Goal: Check status: Check status

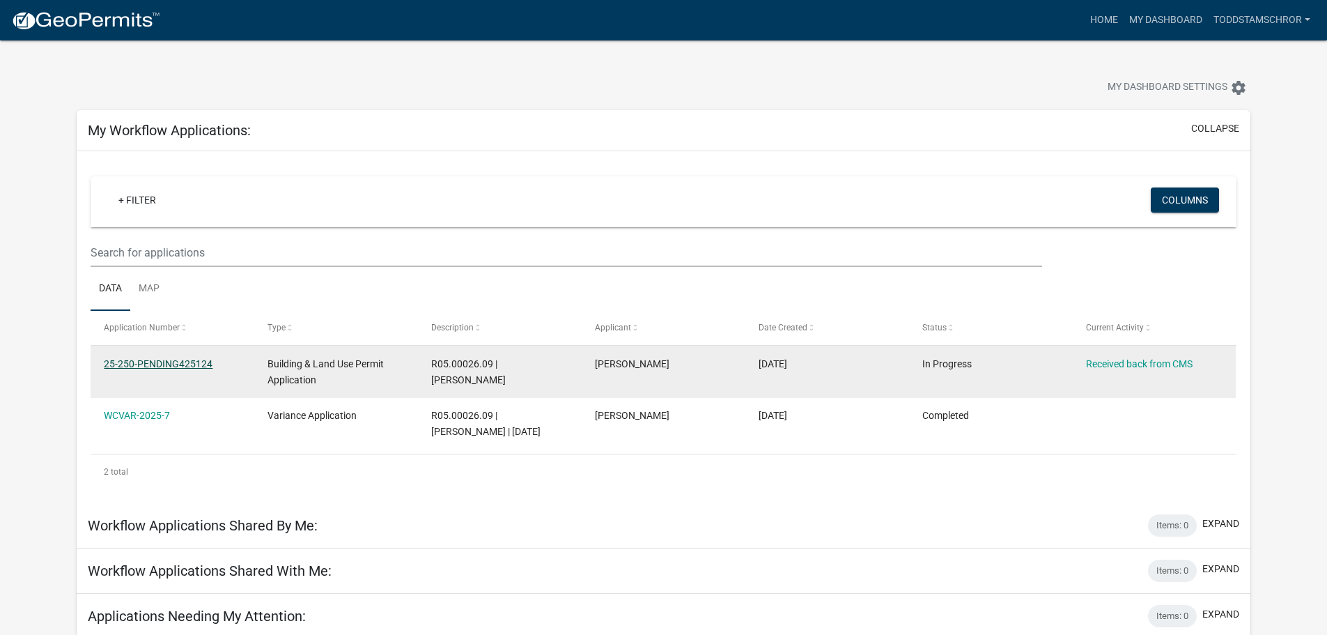
click at [190, 362] on link "25-250-PENDING425124" at bounding box center [158, 363] width 109 height 11
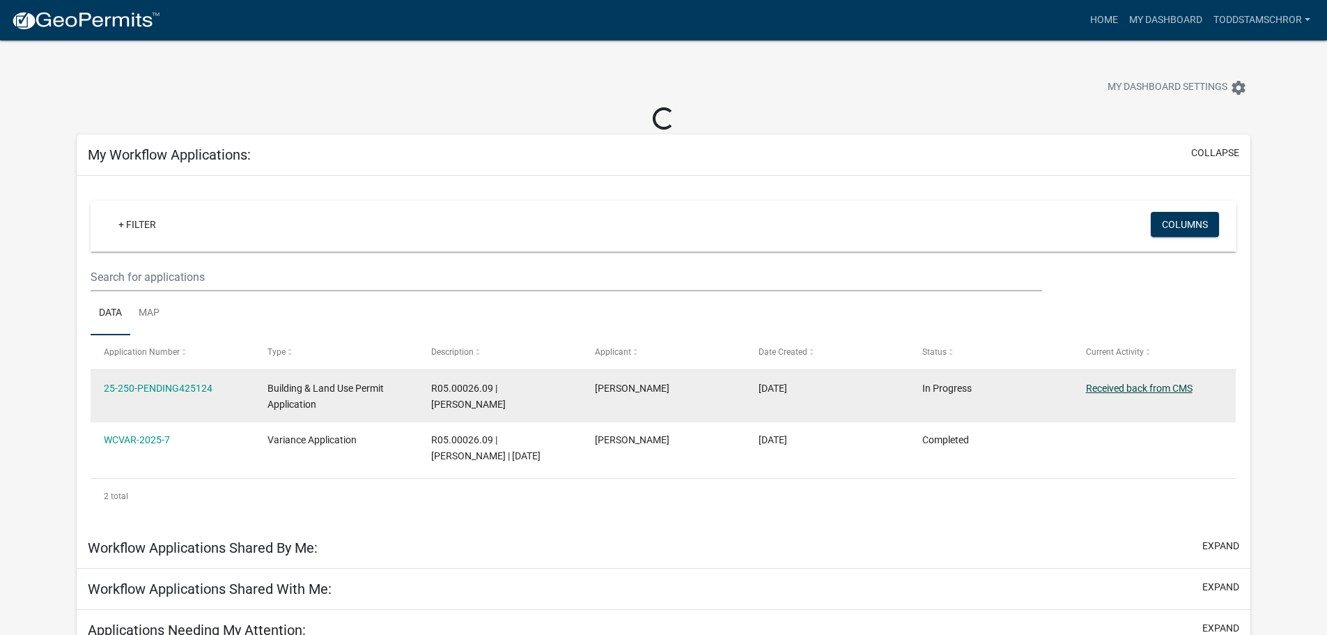
click at [1184, 386] on link "Received back from CMS" at bounding box center [1139, 387] width 107 height 11
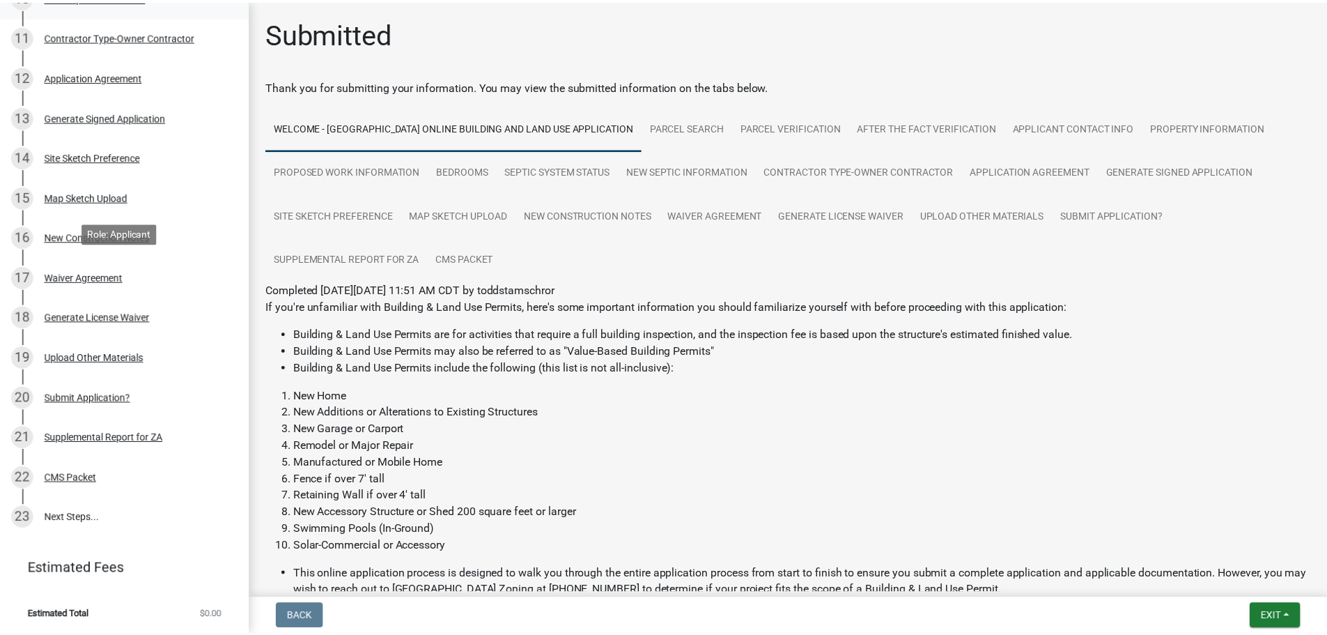
scroll to position [628, 0]
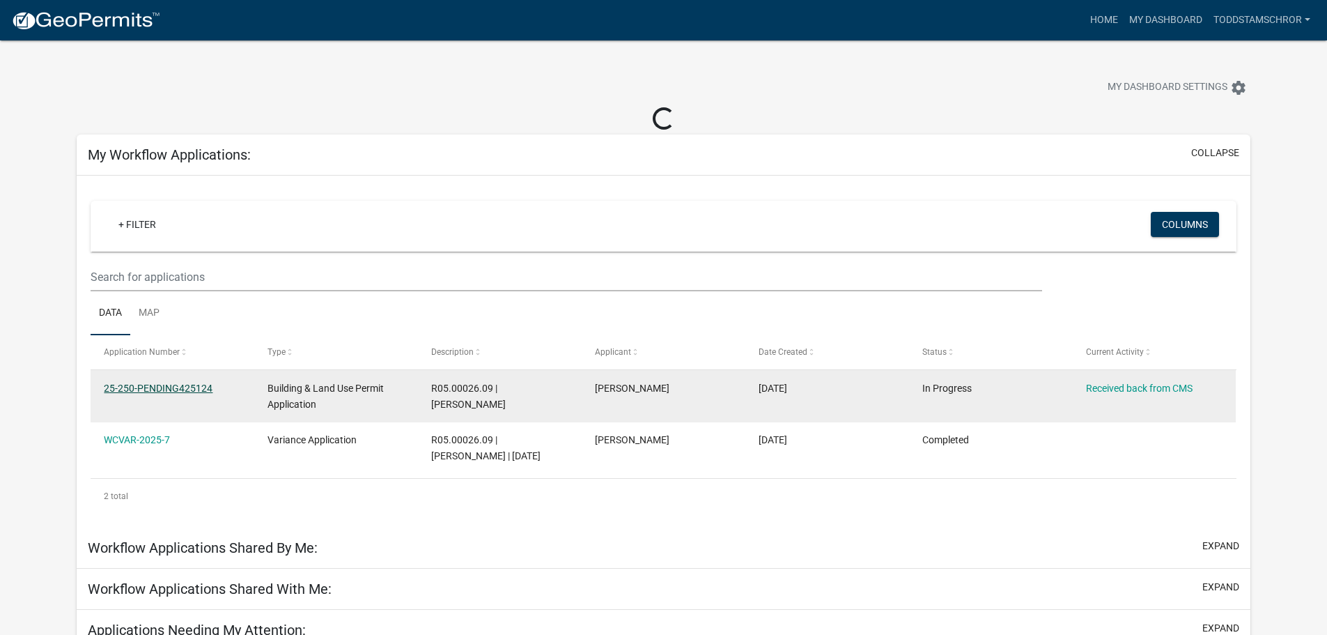
click at [161, 384] on link "25-250-PENDING425124" at bounding box center [158, 387] width 109 height 11
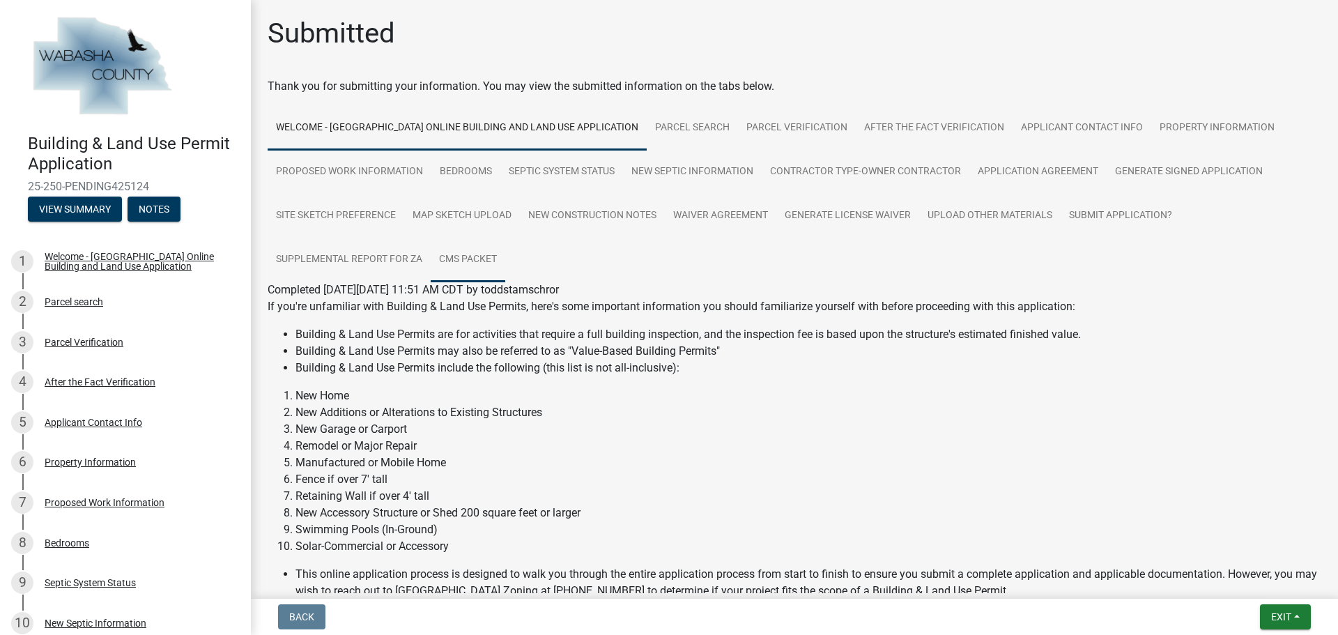
click at [472, 258] on link "CMS Packet" at bounding box center [468, 260] width 75 height 45
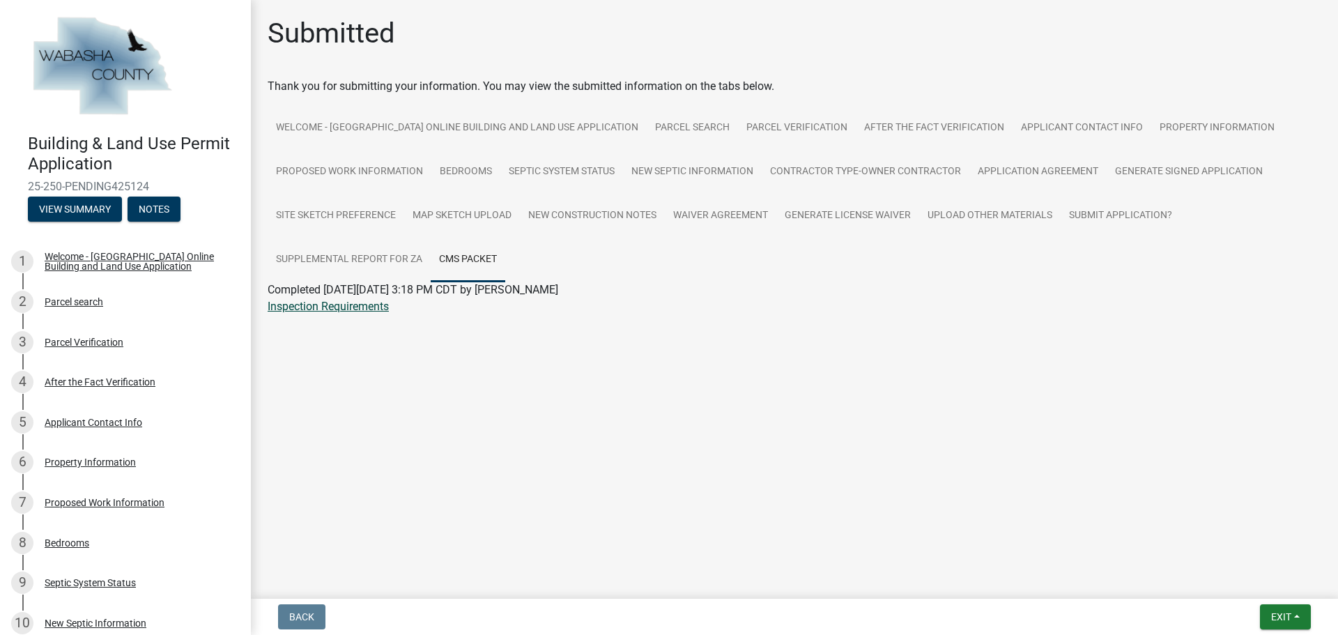
click at [363, 309] on link "Inspection Requirements" at bounding box center [328, 306] width 121 height 13
click at [844, 372] on main "Submitted Thank you for submitting your information. You may view the submitted…" at bounding box center [794, 296] width 1087 height 593
click at [1215, 302] on div "Inspection Requirements" at bounding box center [794, 306] width 1074 height 17
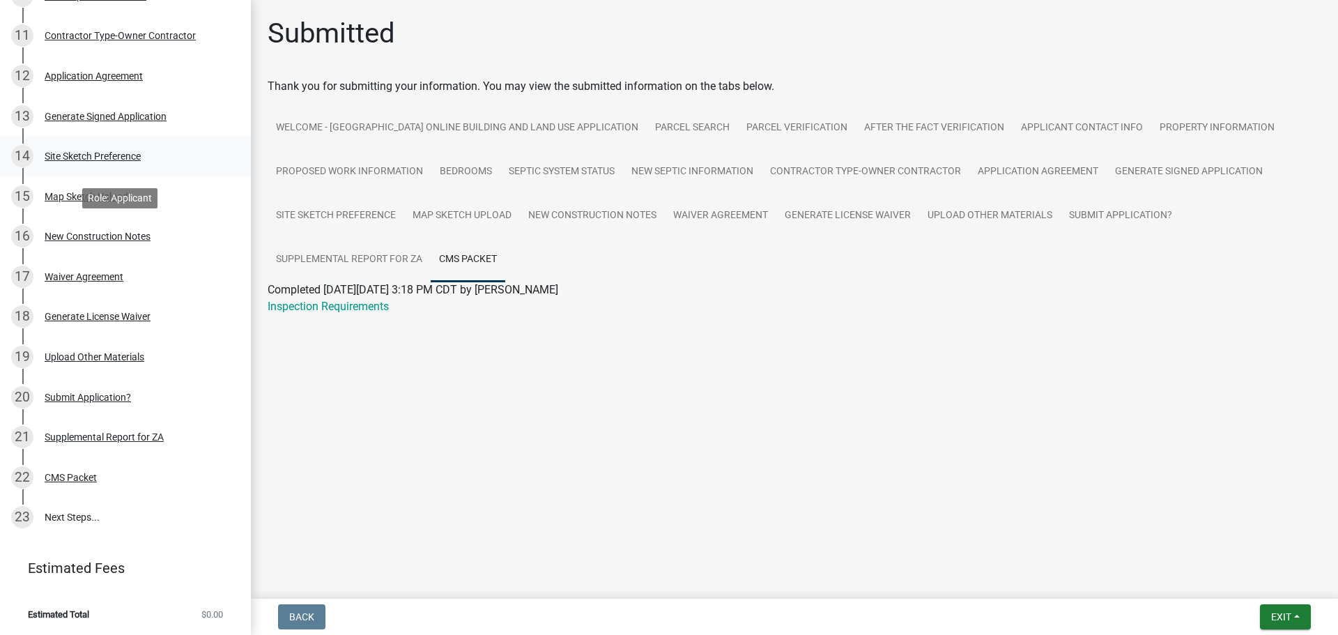
scroll to position [628, 0]
click at [1287, 168] on ul "Welcome - Wabasha County Online Building and Land Use Application Parcel search…" at bounding box center [794, 194] width 1053 height 176
click at [1283, 112] on ul "Welcome - Wabasha County Online Building and Land Use Application Parcel search…" at bounding box center [794, 194] width 1053 height 176
click at [1260, 86] on div "Thank you for submitting your information. You may view the submitted informati…" at bounding box center [794, 86] width 1053 height 17
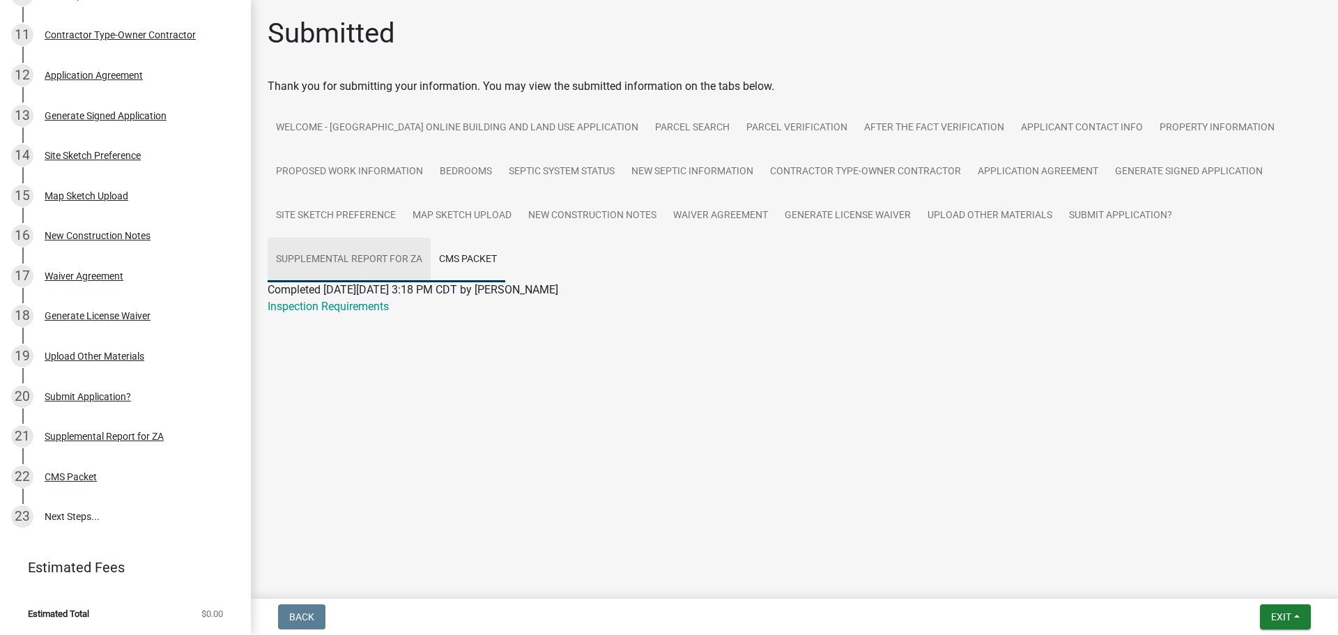
click at [405, 263] on link "Supplemental Report for ZA" at bounding box center [349, 260] width 163 height 45
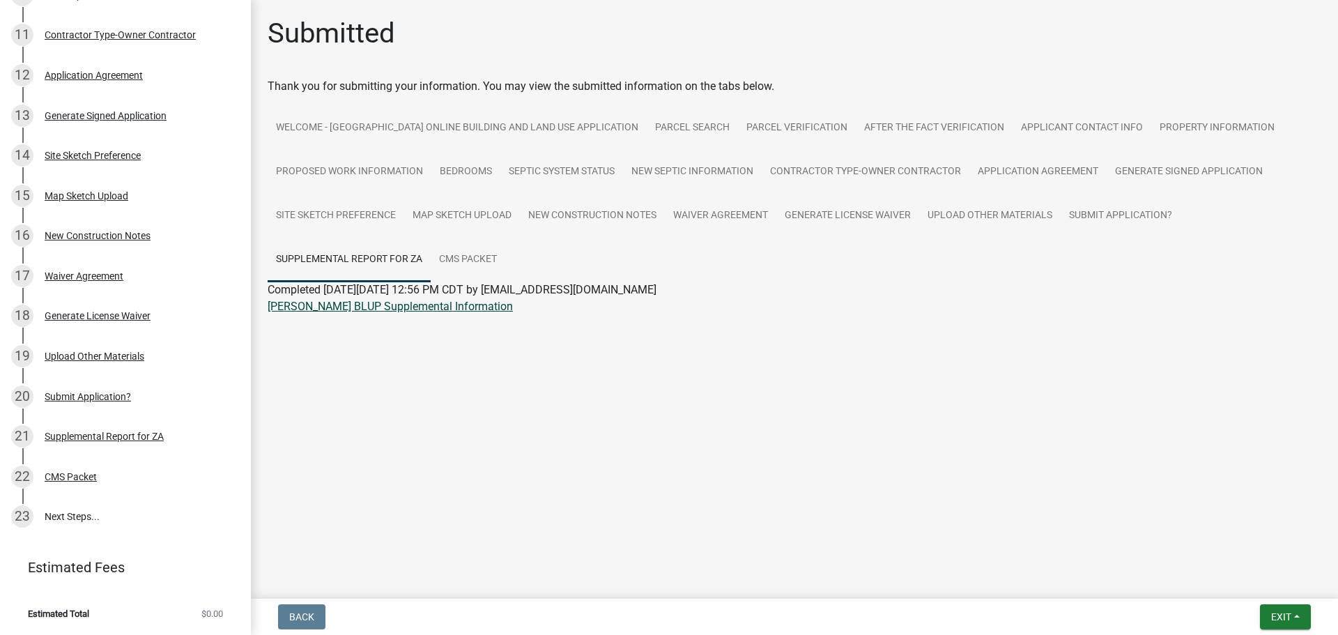
click at [426, 309] on link "Stamschror BLUP Supplemental Information" at bounding box center [390, 306] width 245 height 13
